Goal: Task Accomplishment & Management: Use online tool/utility

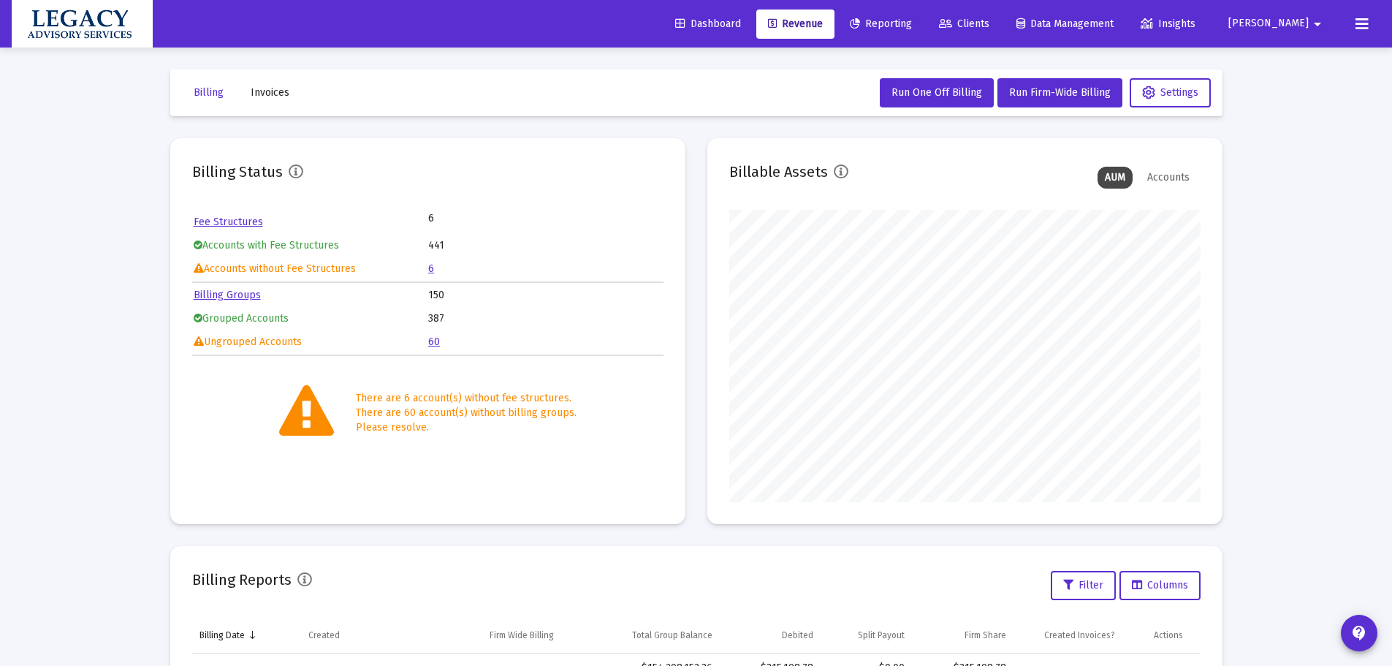
click at [912, 20] on span "Reporting" at bounding box center [881, 24] width 62 height 12
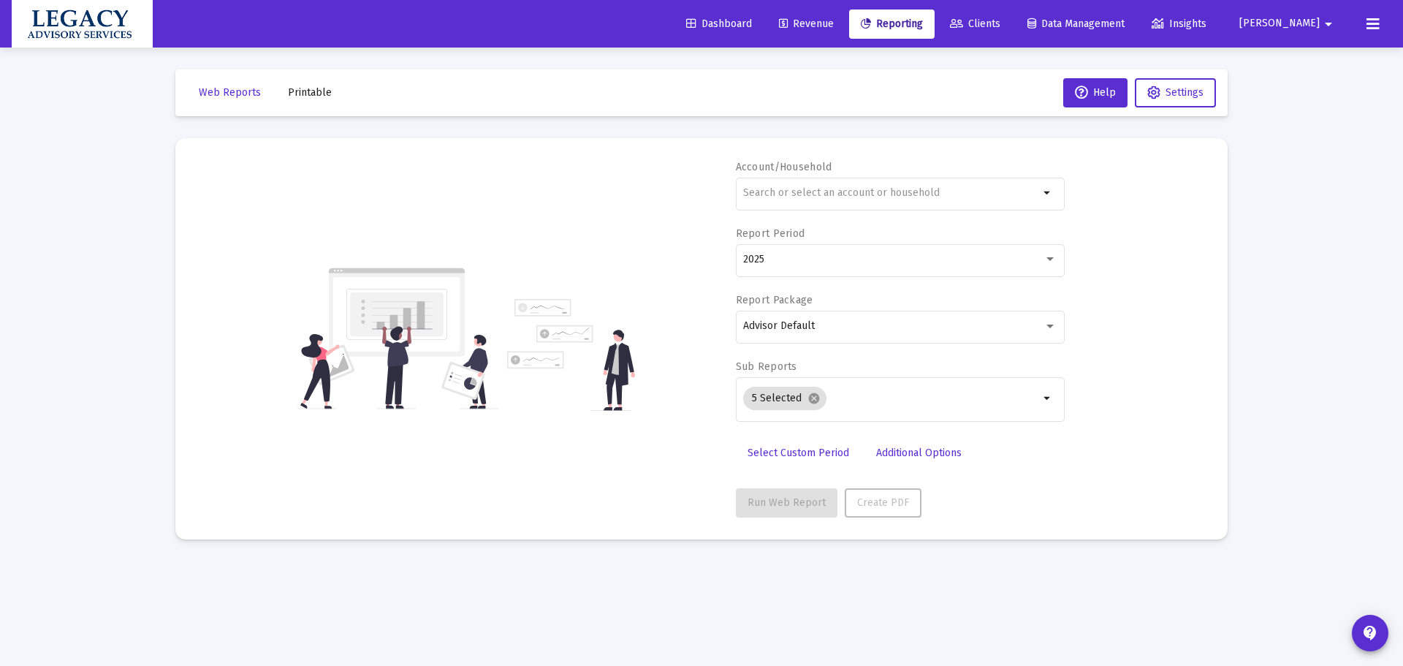
click at [1012, 16] on link "Clients" at bounding box center [975, 24] width 74 height 29
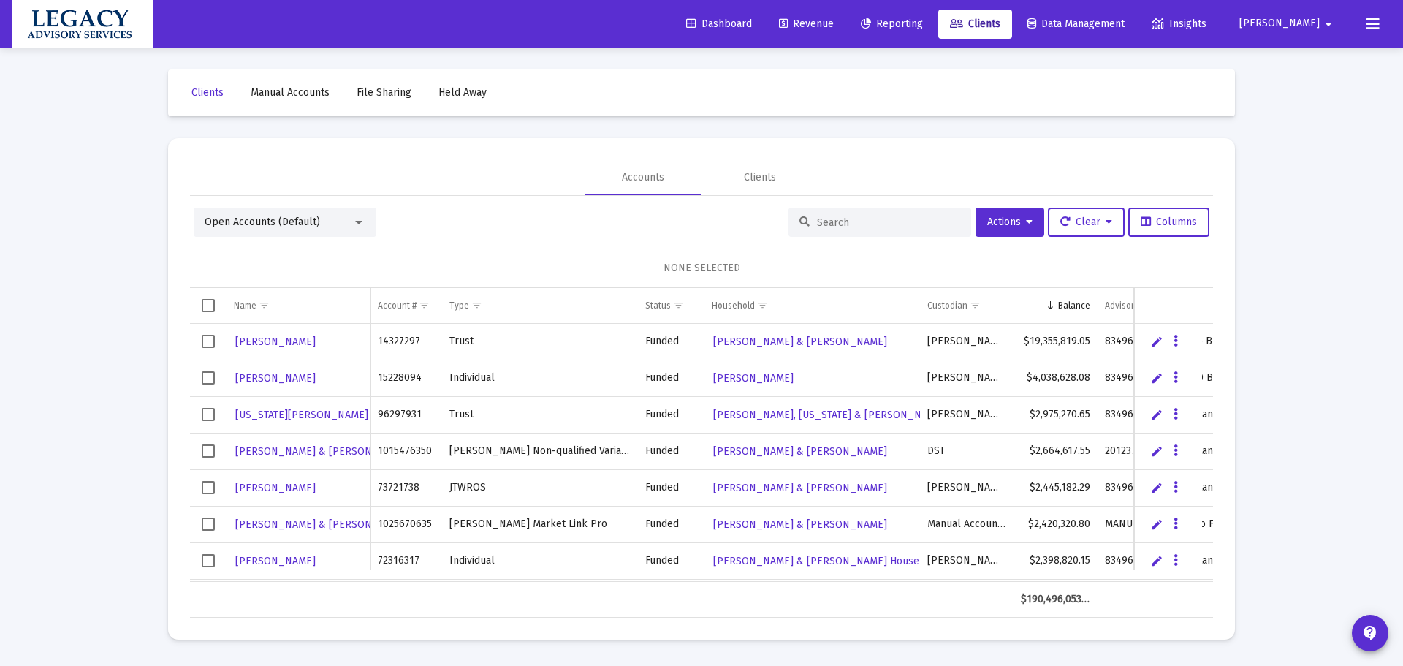
click at [260, 216] on span "Open Accounts (Default)" at bounding box center [262, 222] width 115 height 12
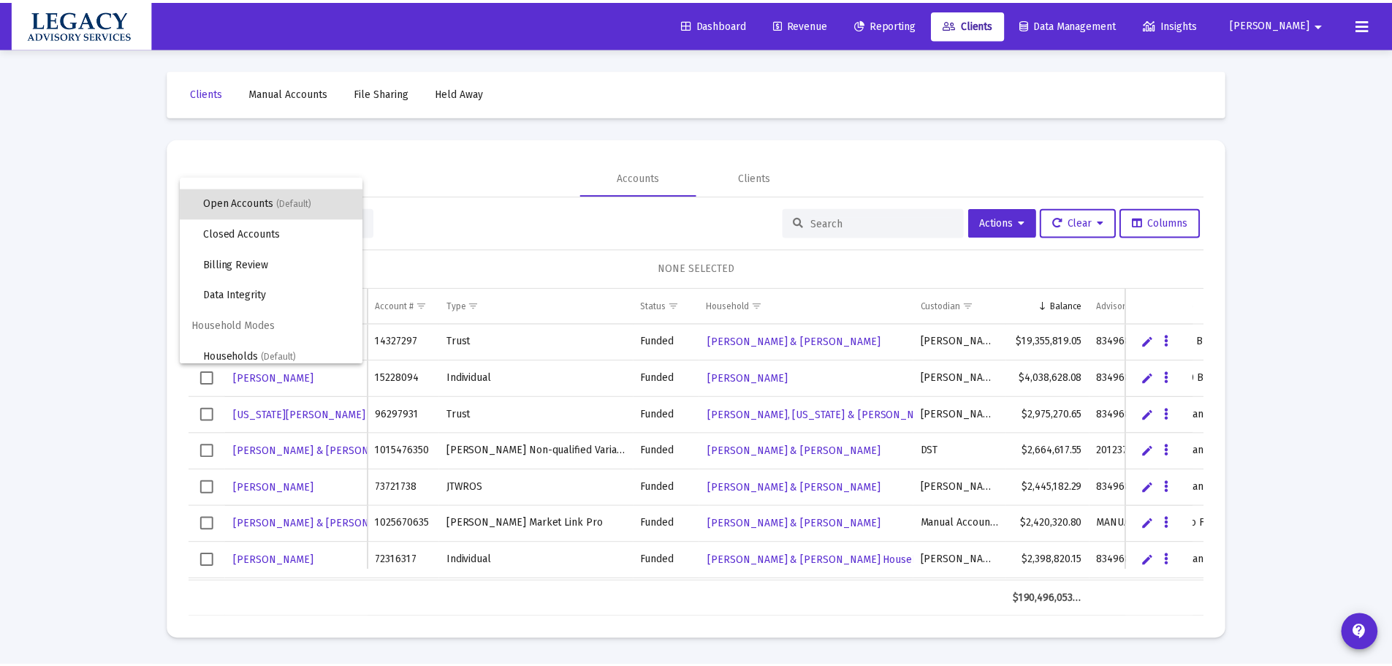
scroll to position [28, 0]
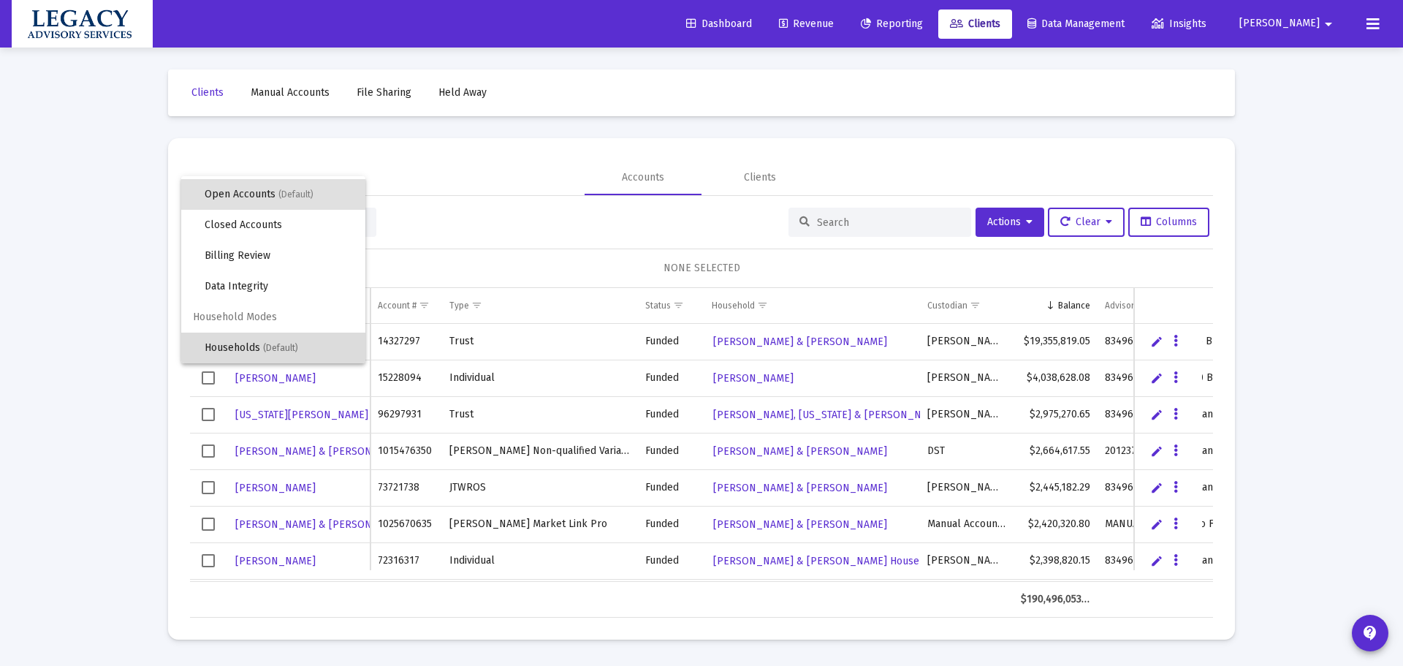
click at [276, 346] on span "(Default)" at bounding box center [280, 348] width 35 height 10
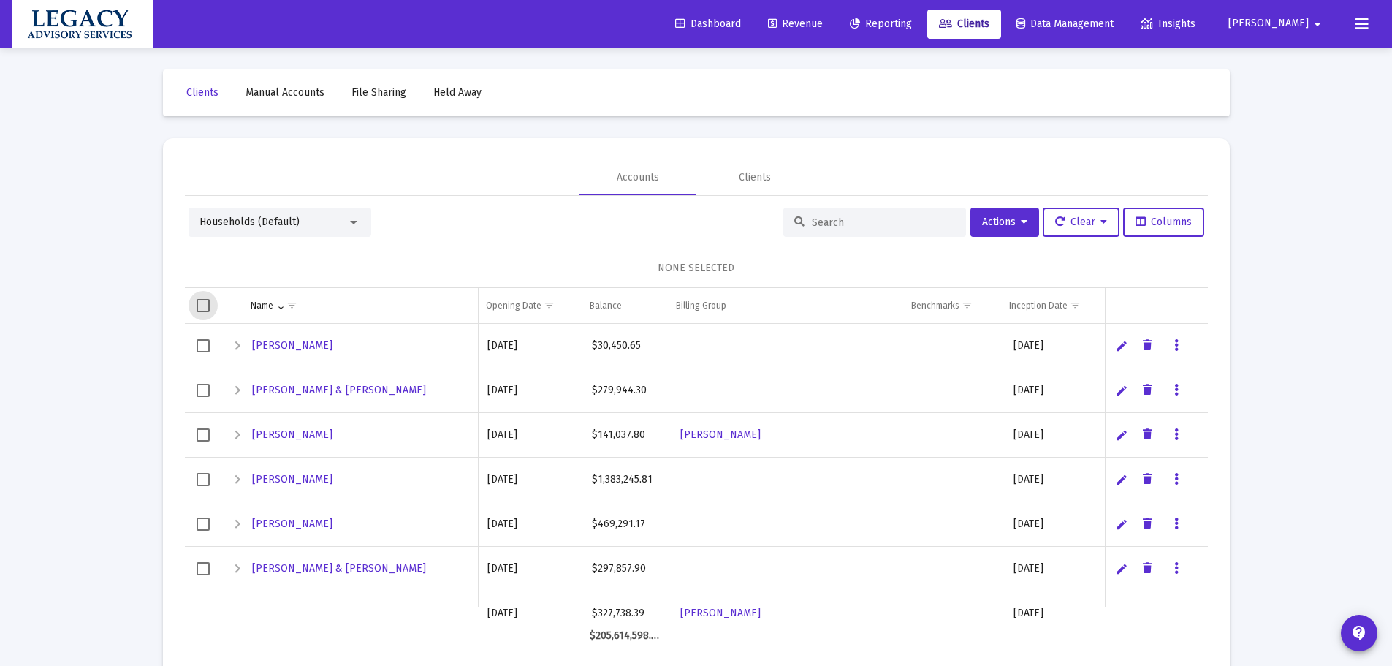
click at [208, 304] on span "Select all" at bounding box center [203, 305] width 13 height 13
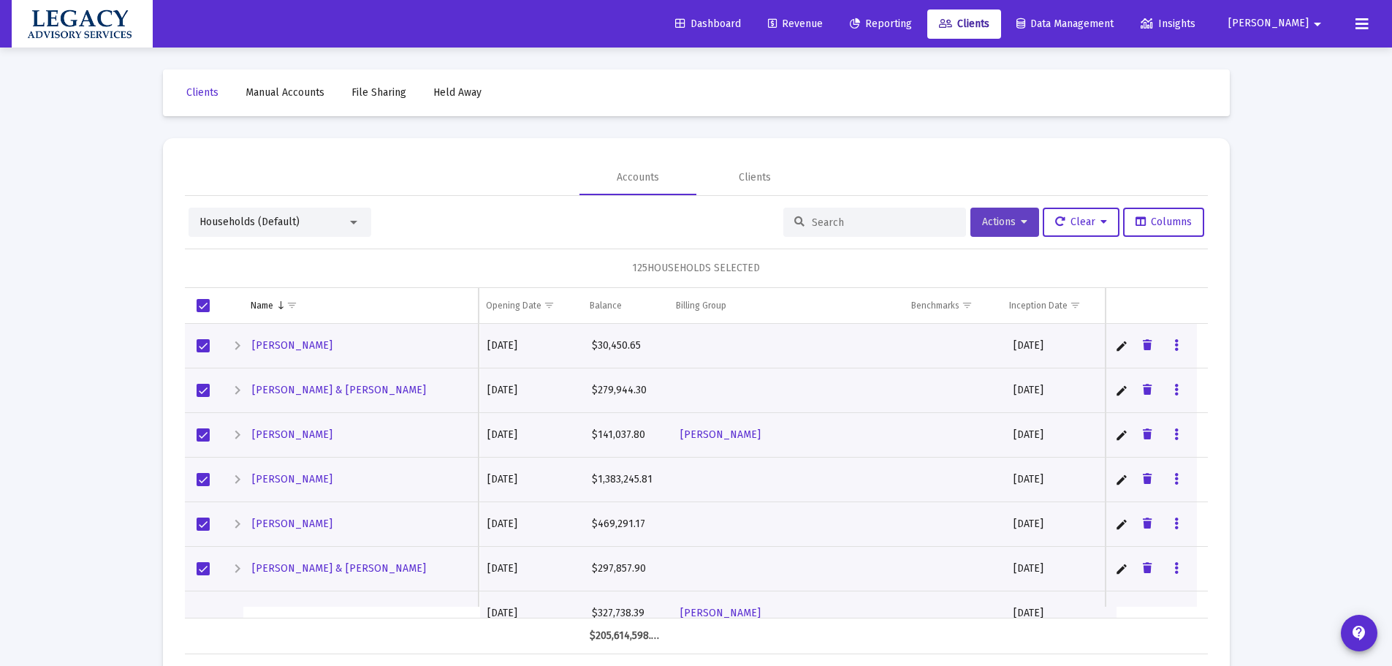
click at [1008, 219] on span "Actions" at bounding box center [1004, 222] width 45 height 12
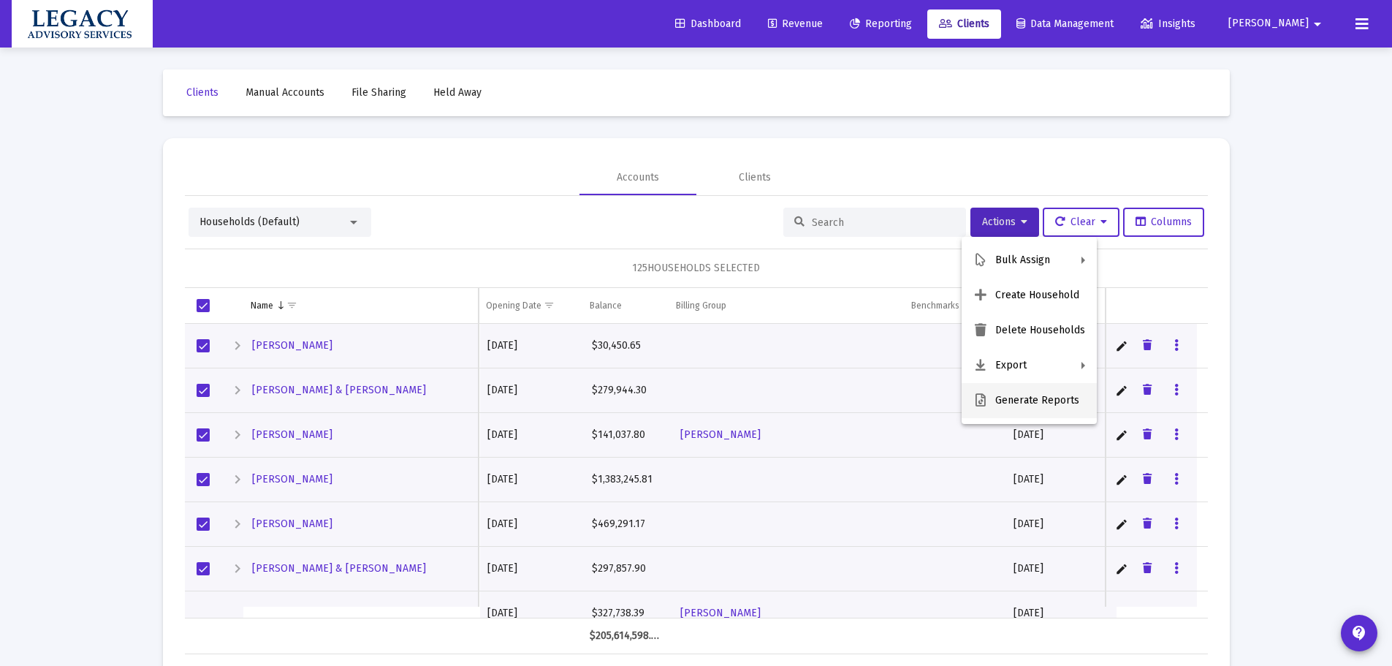
click at [1047, 401] on button "Generate Reports" at bounding box center [1029, 400] width 135 height 35
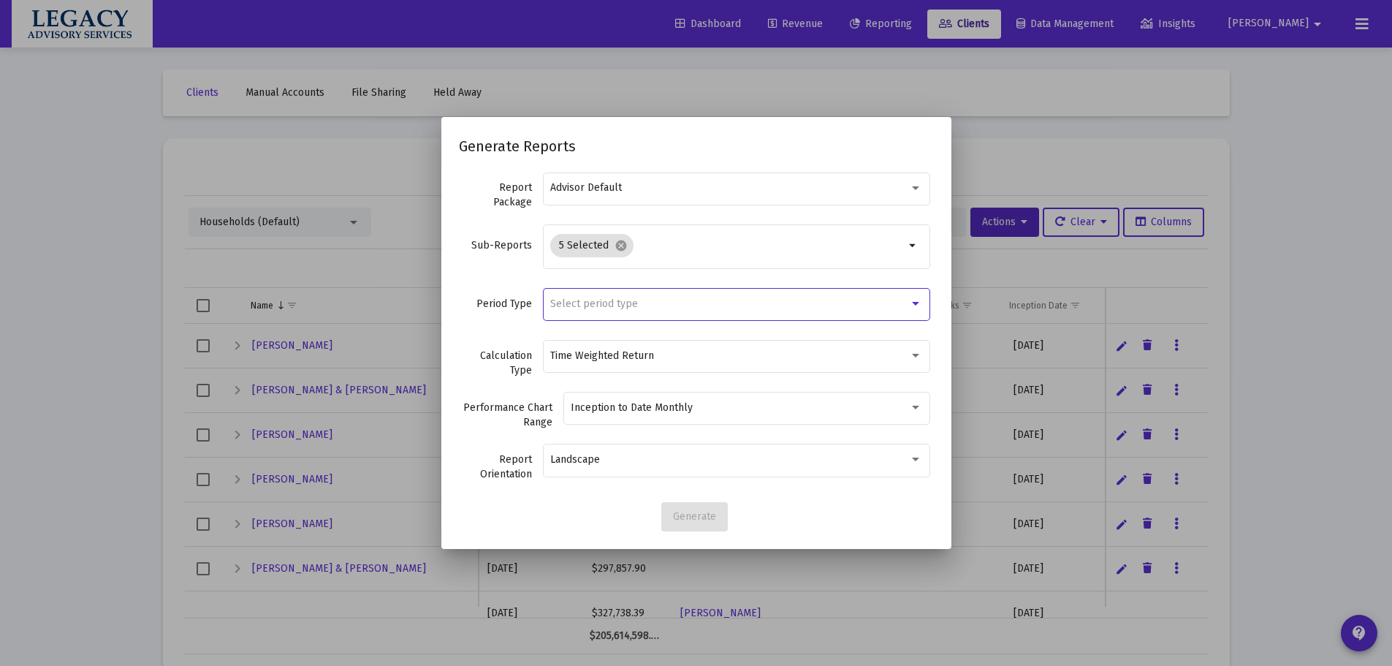
click at [665, 300] on div "Select period type" at bounding box center [729, 304] width 359 height 12
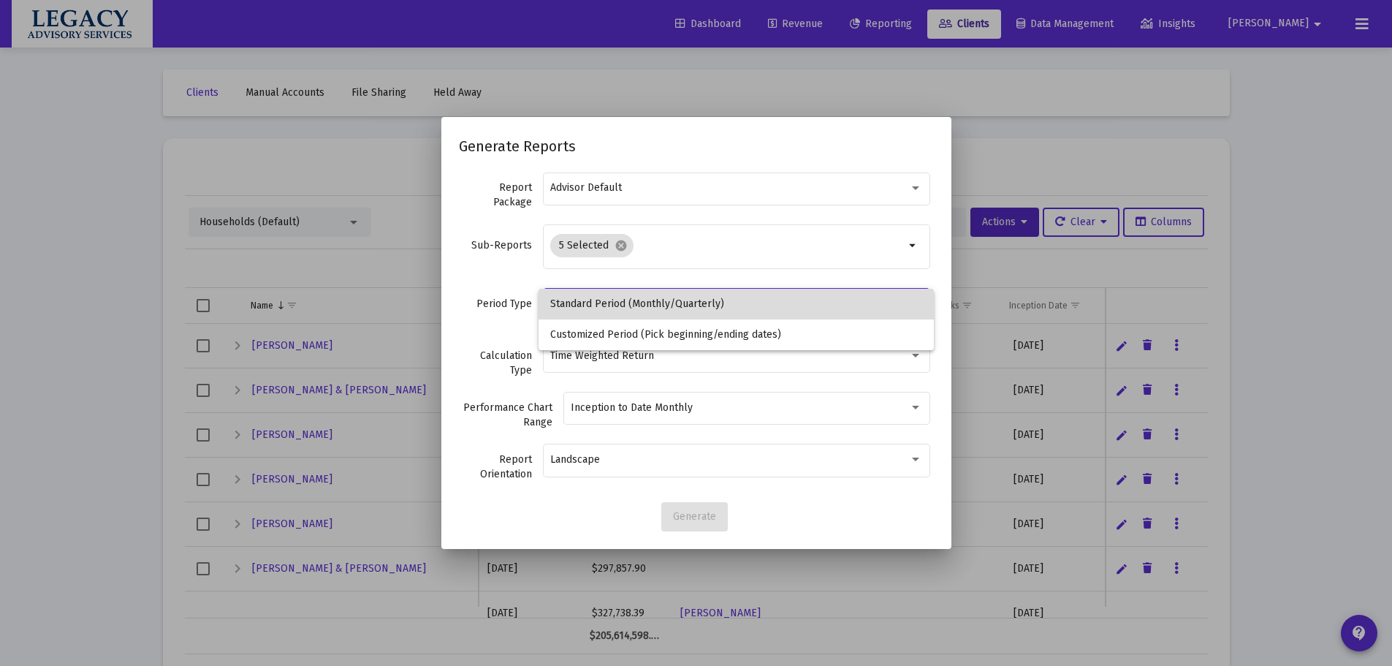
click at [677, 306] on span "Standard Period (Monthly/Quarterly)" at bounding box center [736, 304] width 372 height 31
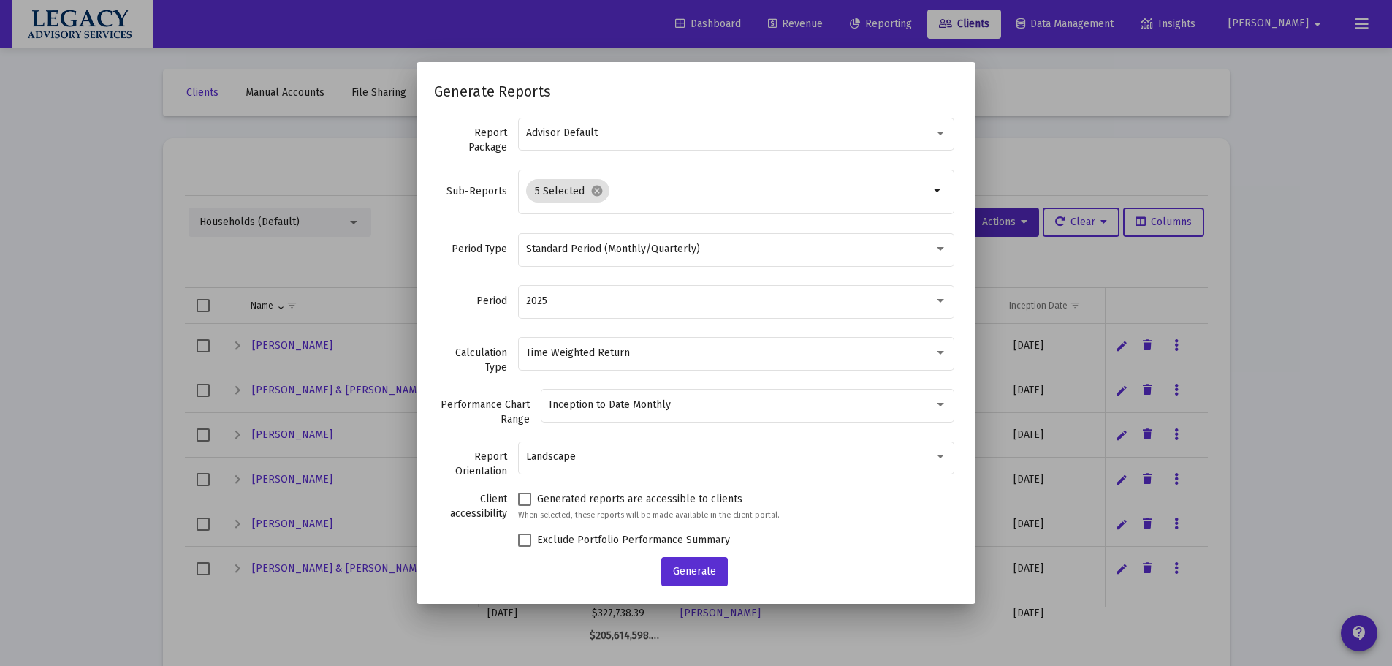
click at [653, 319] on div "2025" at bounding box center [736, 308] width 436 height 47
click at [649, 312] on div "2025" at bounding box center [736, 301] width 421 height 36
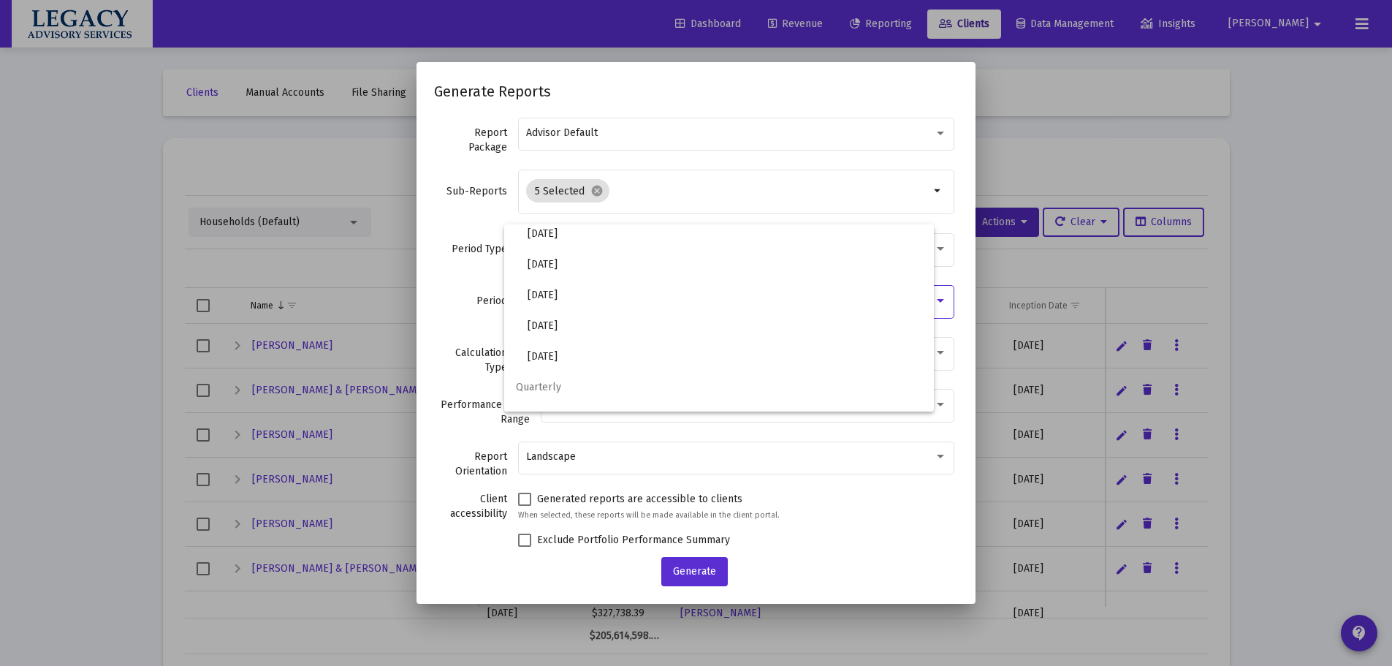
scroll to position [488, 0]
click at [636, 330] on span "2025 Q3" at bounding box center [725, 334] width 394 height 31
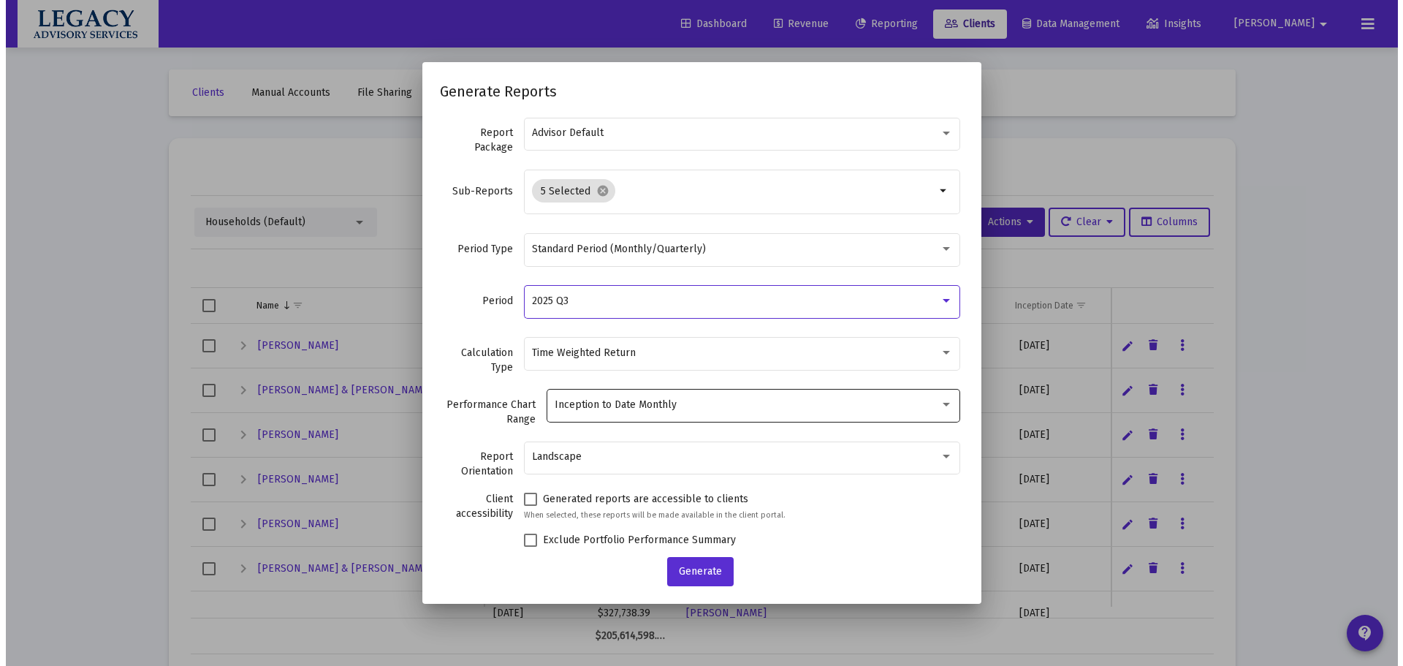
scroll to position [24, 0]
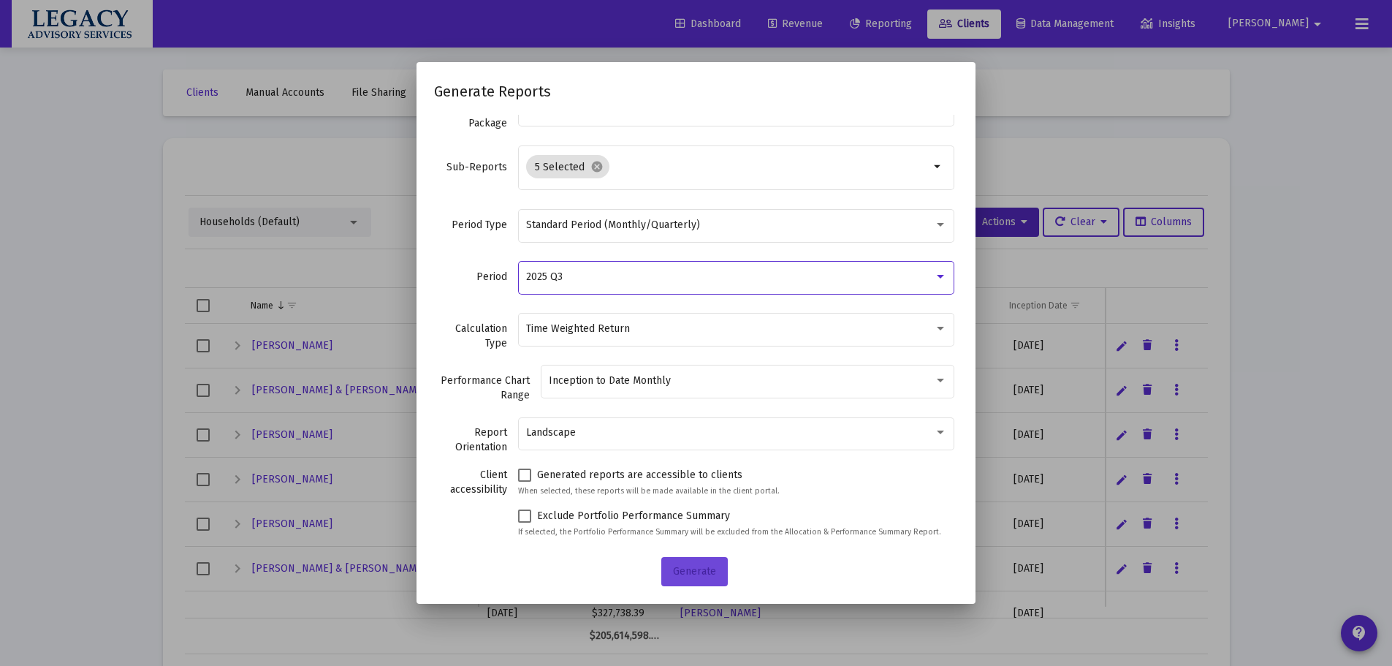
click at [702, 560] on button "Generate" at bounding box center [694, 571] width 67 height 29
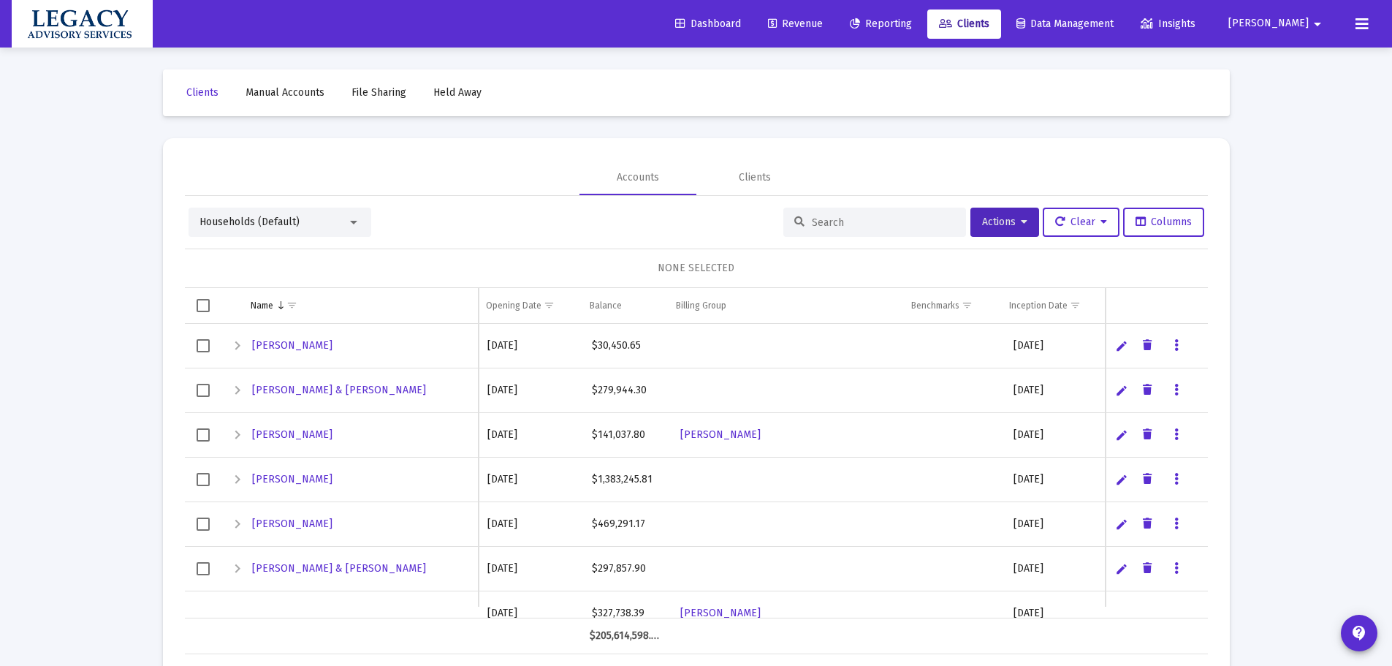
click at [912, 23] on span "Reporting" at bounding box center [881, 24] width 62 height 12
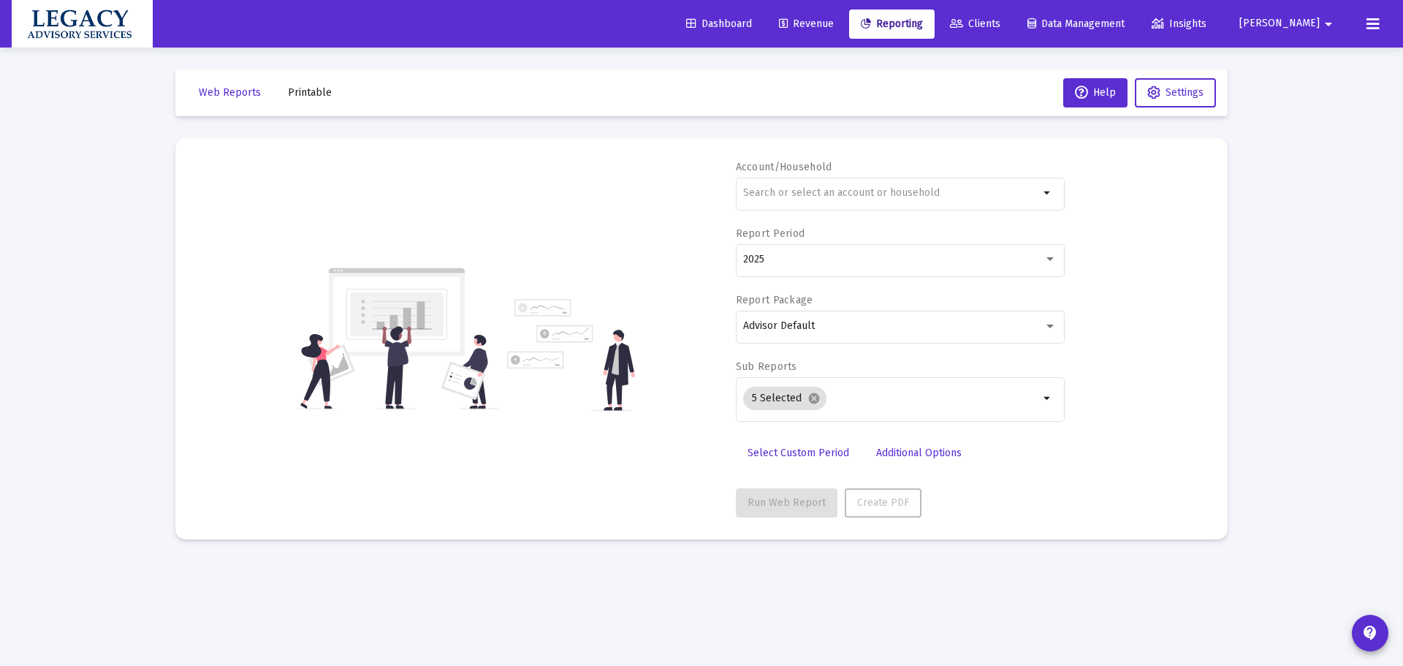
click at [304, 97] on span "Printable" at bounding box center [310, 92] width 44 height 12
